Goal: Task Accomplishment & Management: Manage account settings

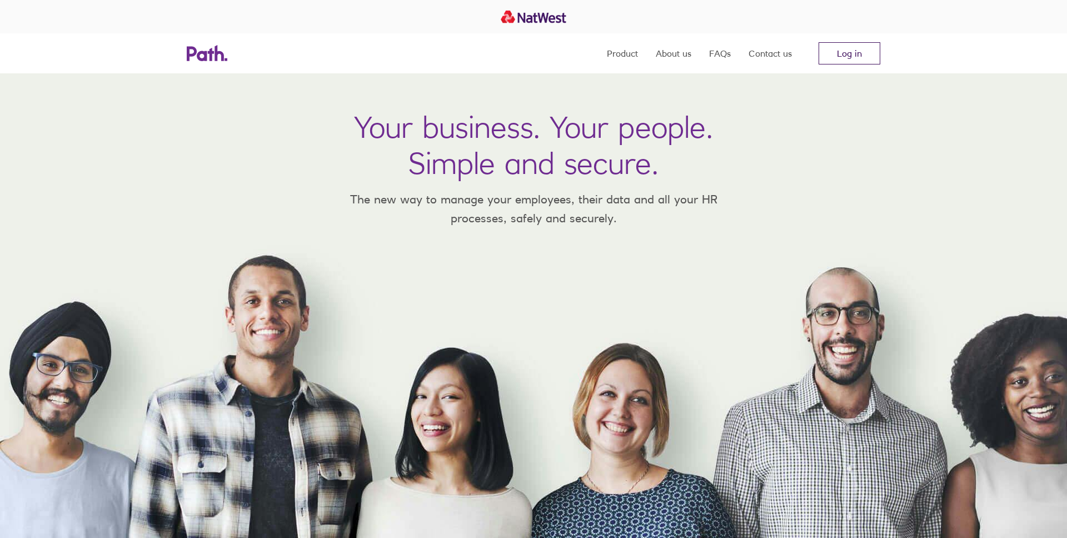
click at [851, 52] on link "Log in" at bounding box center [849, 53] width 62 height 22
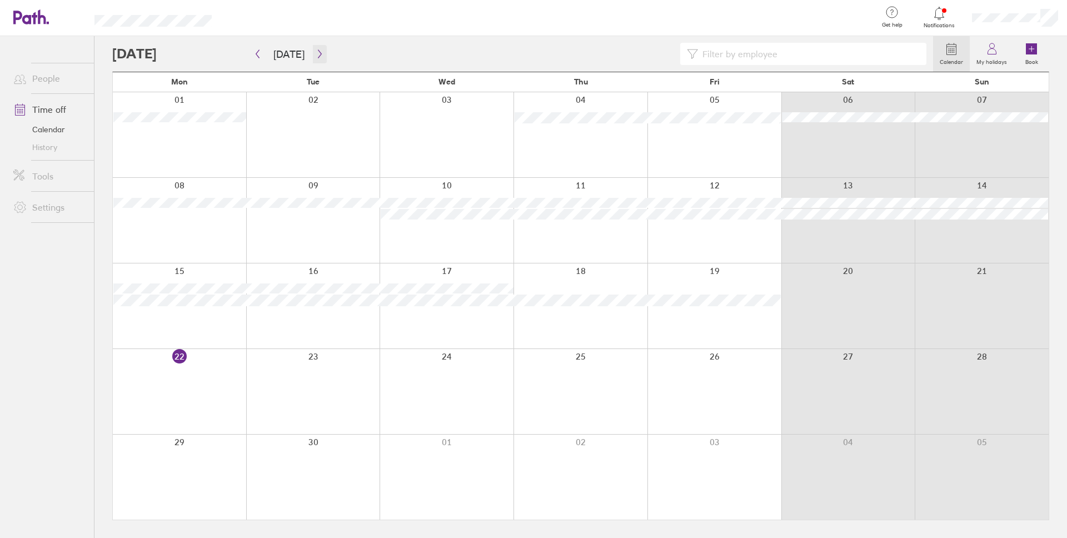
click at [314, 46] on button "button" at bounding box center [320, 54] width 14 height 18
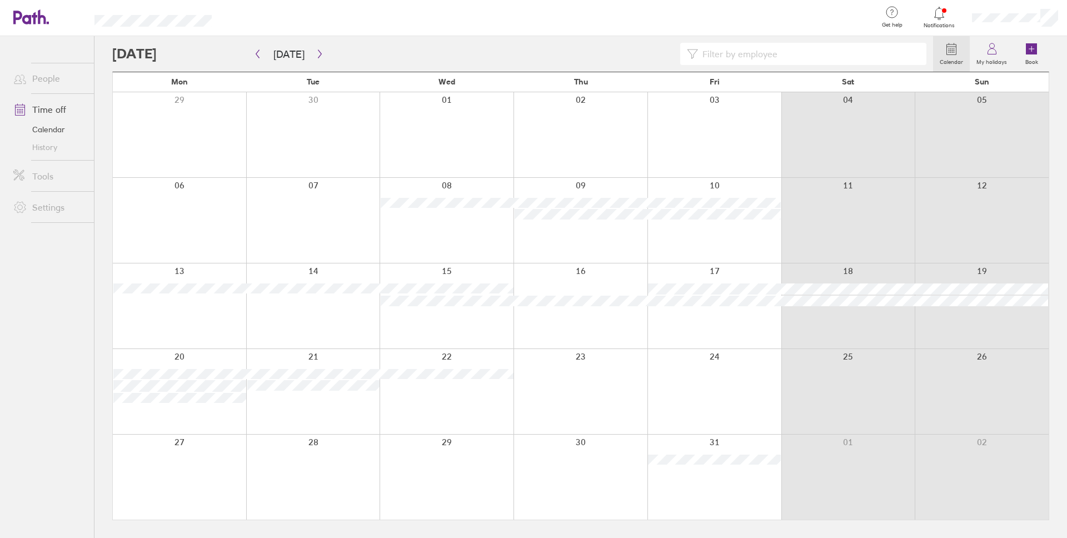
click at [592, 236] on div at bounding box center [580, 220] width 134 height 85
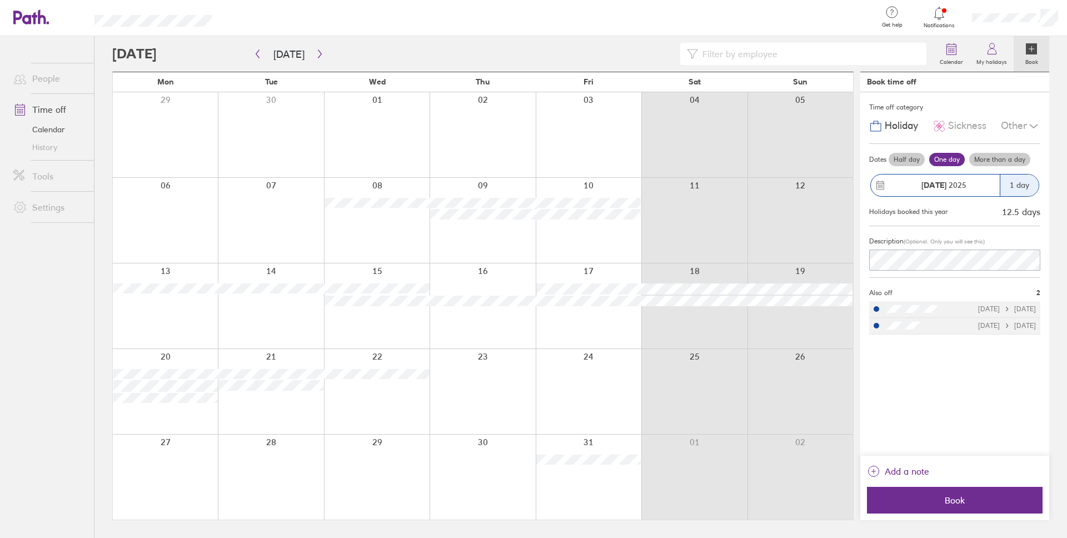
click at [1002, 155] on label "More than a day" at bounding box center [999, 159] width 61 height 13
click at [0, 0] on input "More than a day" at bounding box center [0, 0] width 0 height 0
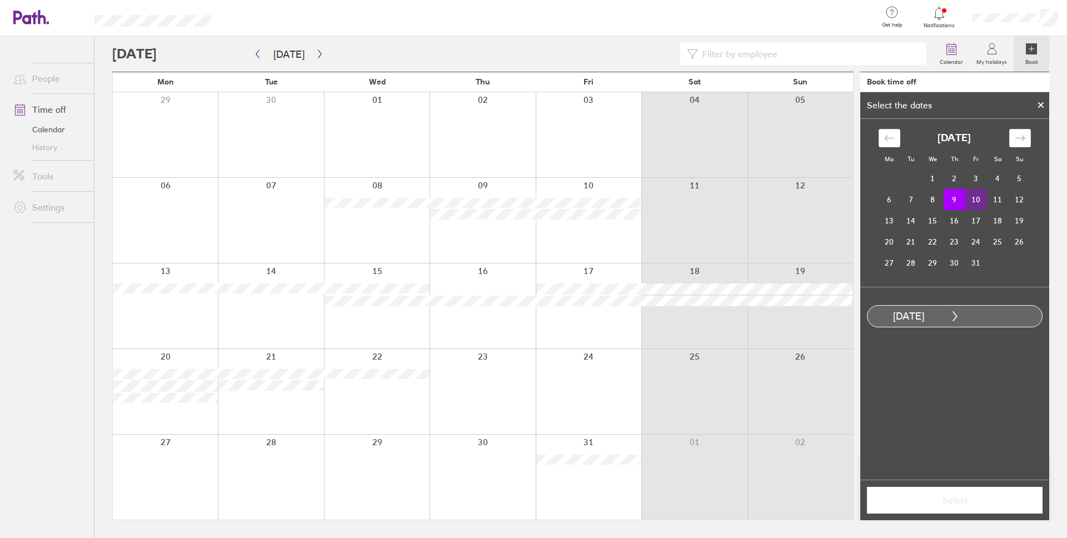
click at [982, 198] on td "10" at bounding box center [976, 199] width 22 height 21
click at [981, 499] on span "Select" at bounding box center [955, 500] width 160 height 10
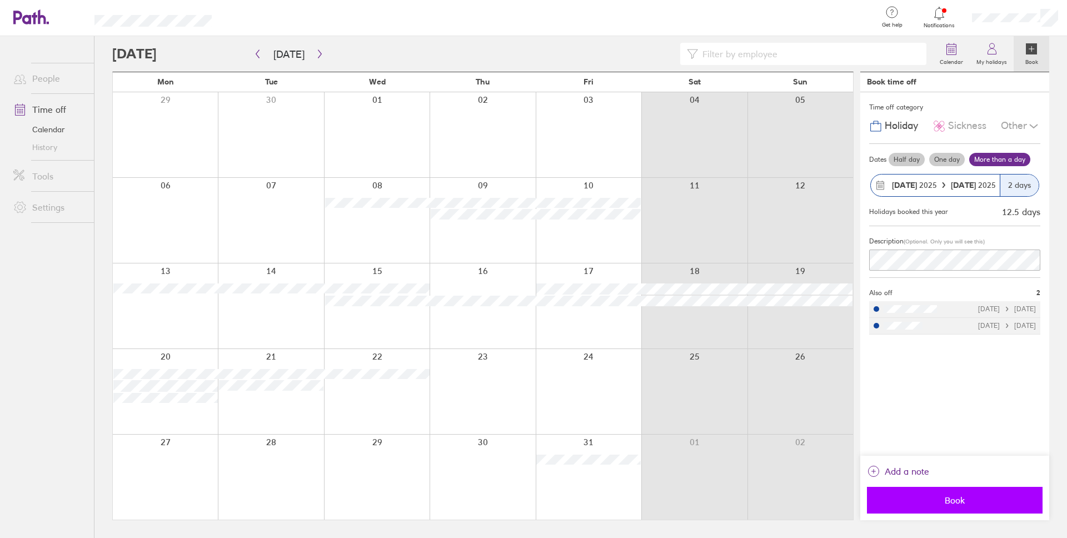
click at [974, 495] on span "Book" at bounding box center [955, 500] width 160 height 10
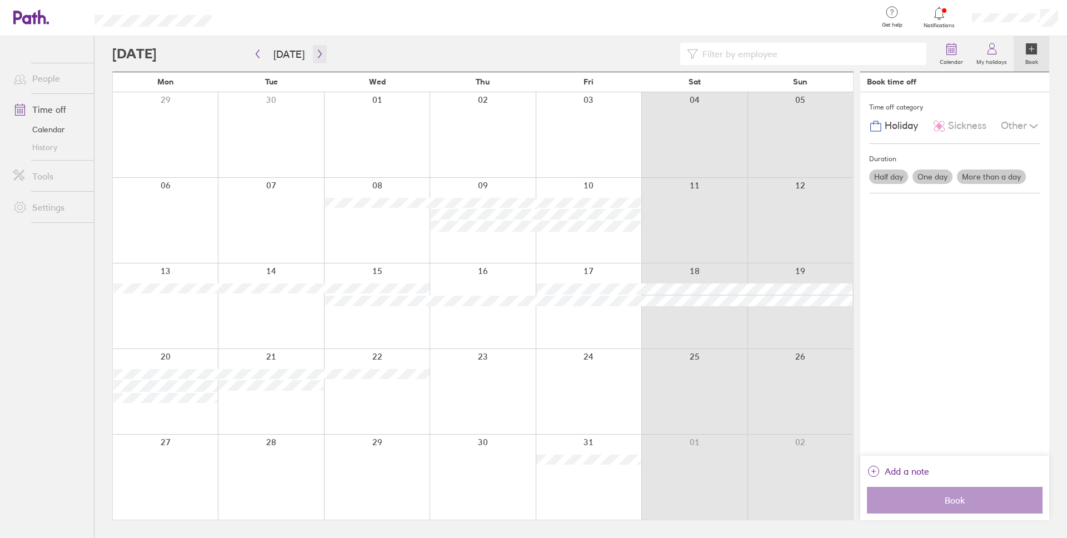
click at [316, 54] on icon "button" at bounding box center [320, 53] width 8 height 9
click at [318, 54] on icon "button" at bounding box center [319, 54] width 3 height 8
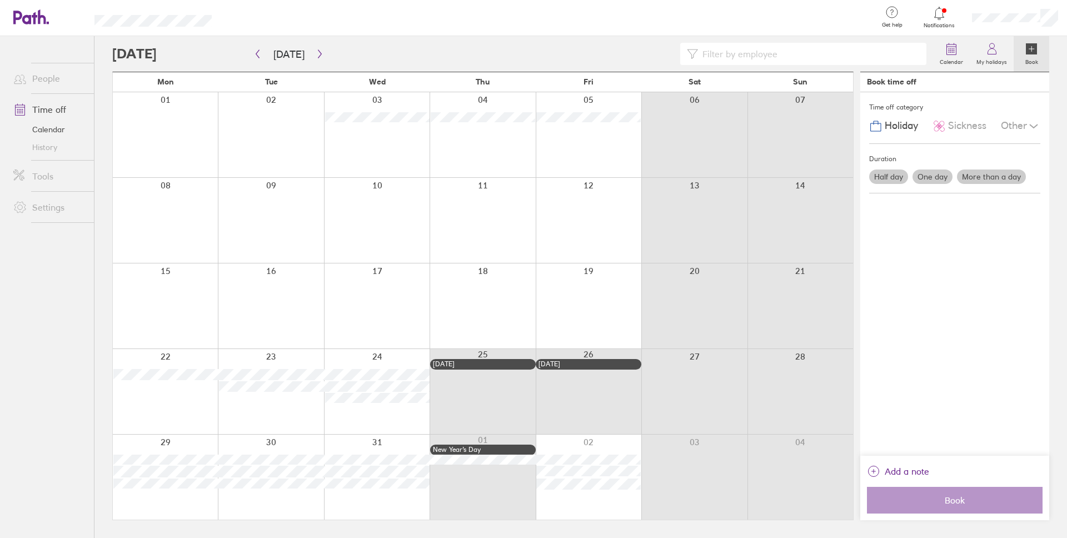
click at [390, 215] on div at bounding box center [377, 220] width 106 height 85
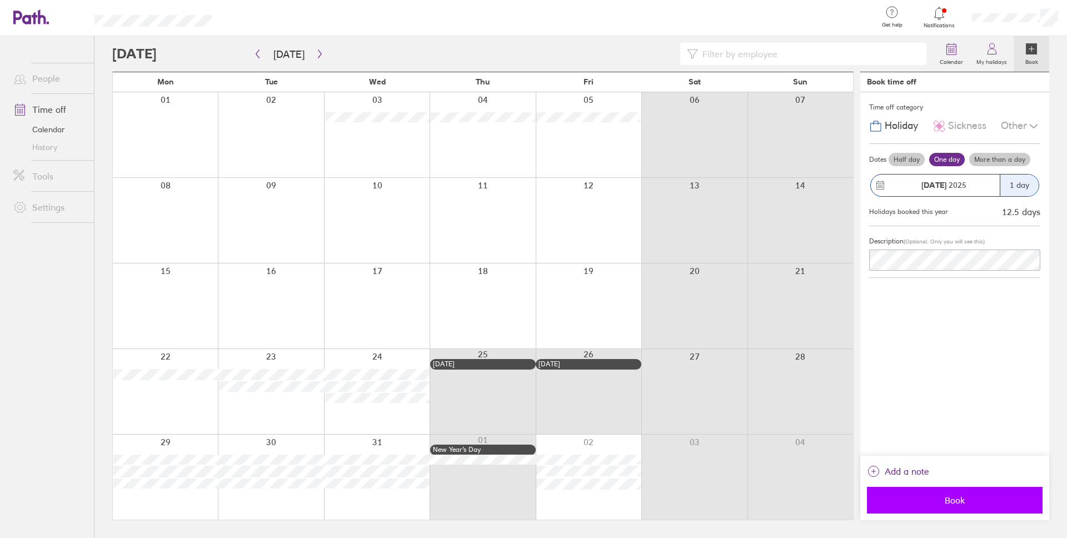
click at [973, 505] on span "Book" at bounding box center [955, 500] width 160 height 10
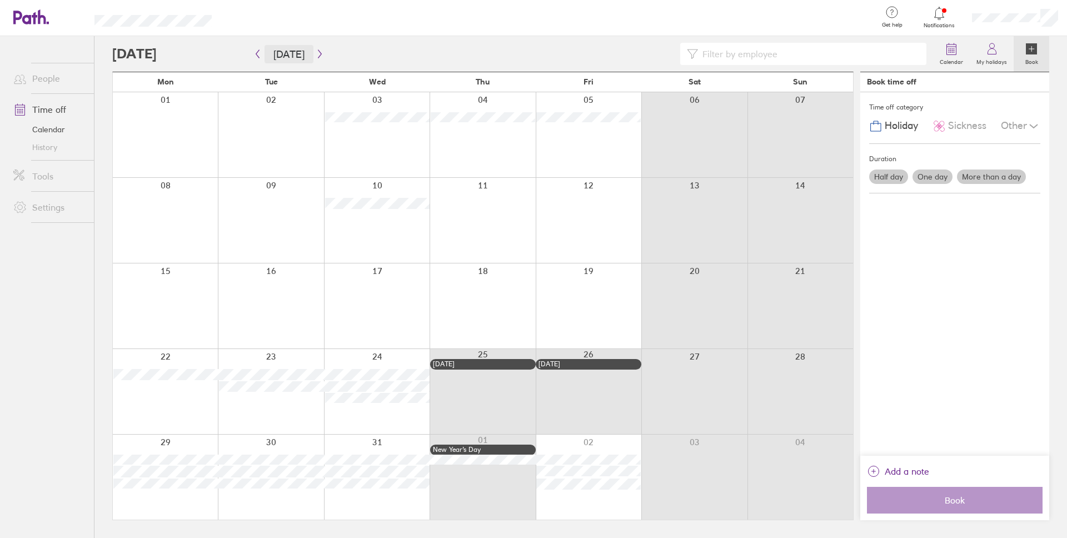
click at [295, 49] on button "Today" at bounding box center [288, 54] width 49 height 18
